Goal: Entertainment & Leisure: Consume media (video, audio)

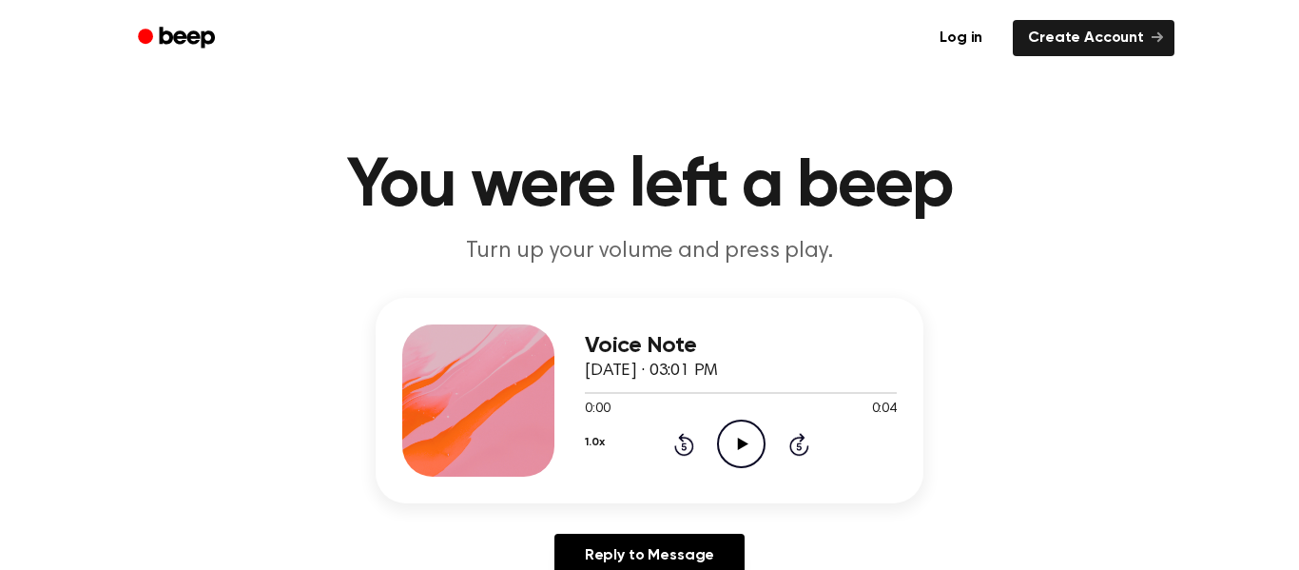
click at [725, 450] on icon "Play Audio" at bounding box center [741, 443] width 48 height 48
click at [726, 452] on icon "Pause Audio" at bounding box center [741, 443] width 48 height 48
click at [736, 450] on icon "Play Audio" at bounding box center [741, 443] width 48 height 48
click at [747, 440] on icon "Pause Audio" at bounding box center [741, 443] width 48 height 48
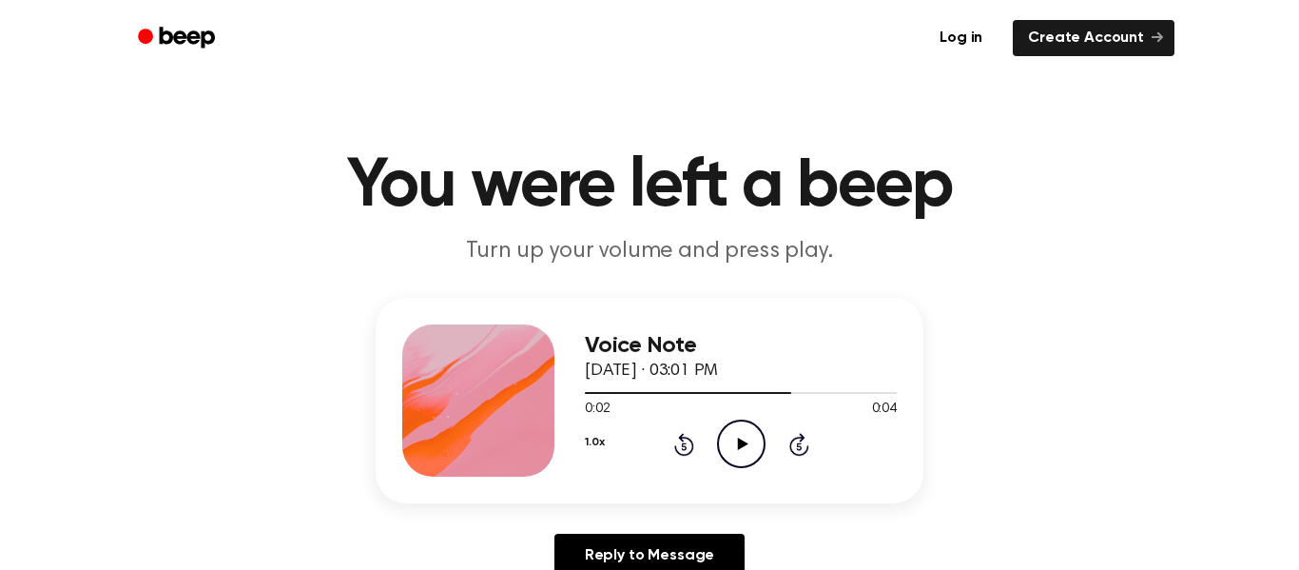
click at [747, 440] on icon "Play Audio" at bounding box center [741, 443] width 48 height 48
click at [737, 454] on icon "Play Audio" at bounding box center [741, 443] width 48 height 48
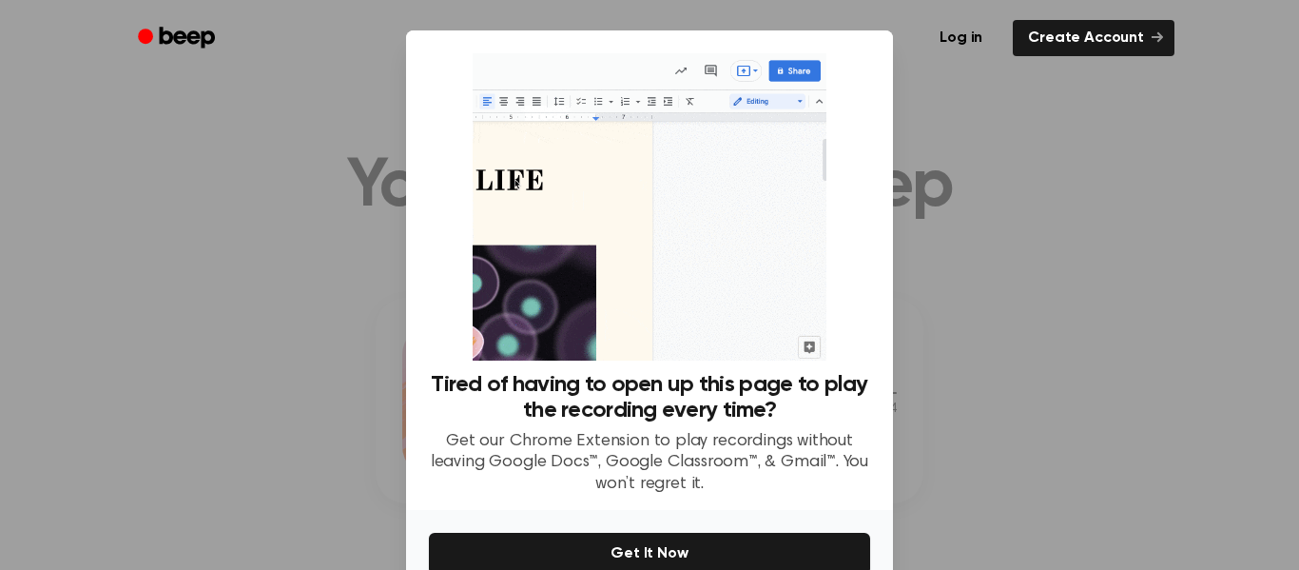
scroll to position [100, 0]
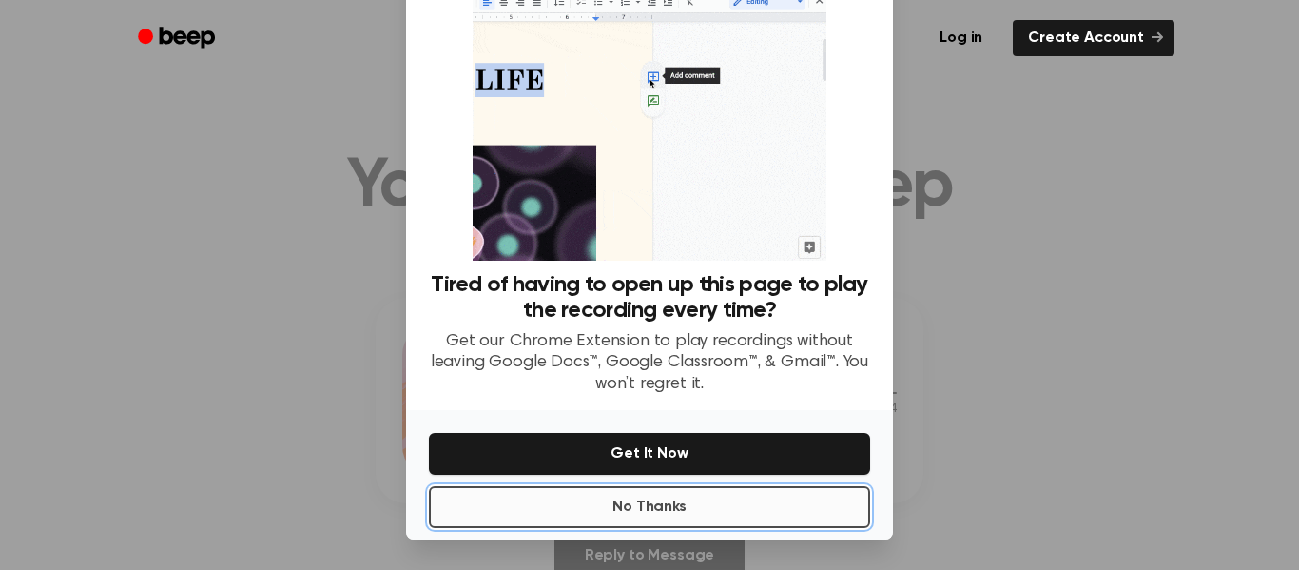
click at [669, 519] on button "No Thanks" at bounding box center [649, 507] width 441 height 42
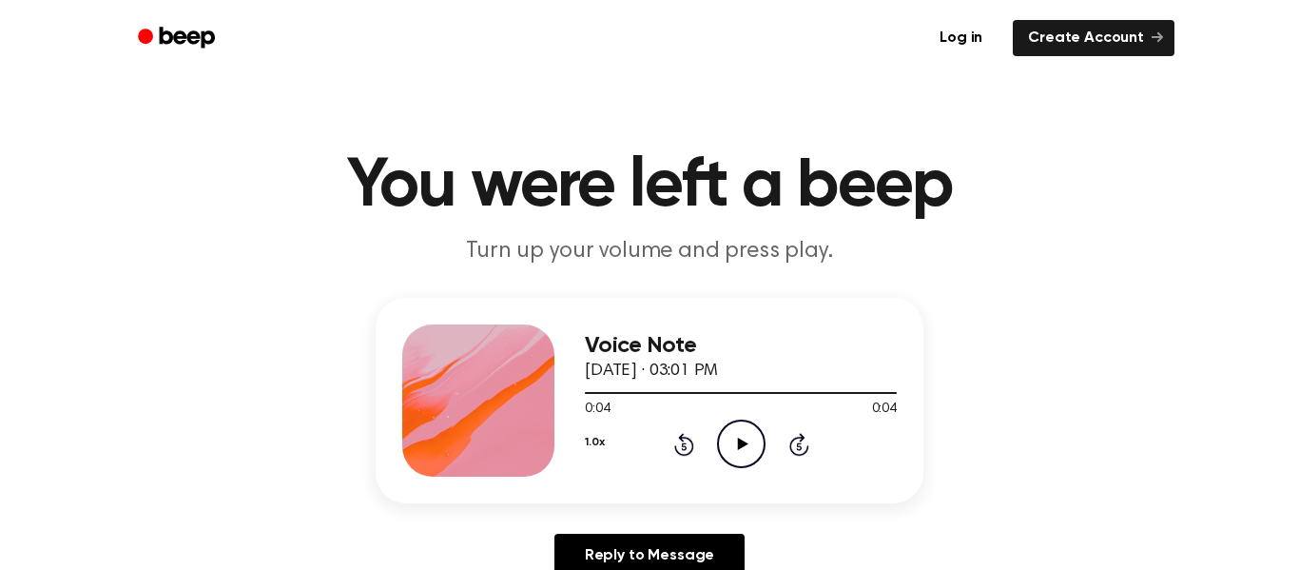
click at [669, 519] on div "Voice Note [DATE] · 03:01 PM 0:04 0:04 Your browser does not support the [objec…" at bounding box center [649, 445] width 1253 height 295
